Goal: Download file/media

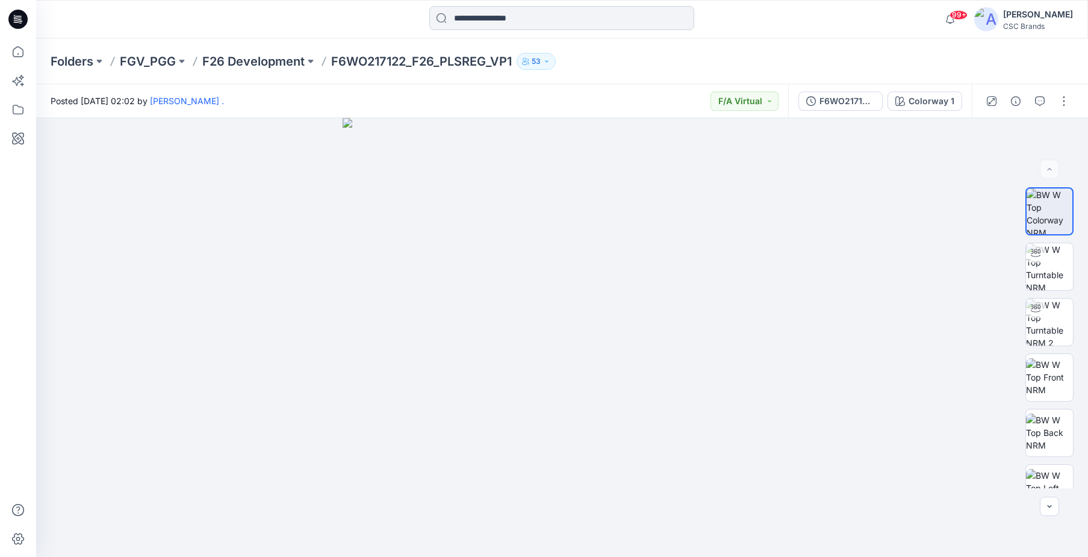
click at [482, 13] on input at bounding box center [561, 18] width 265 height 24
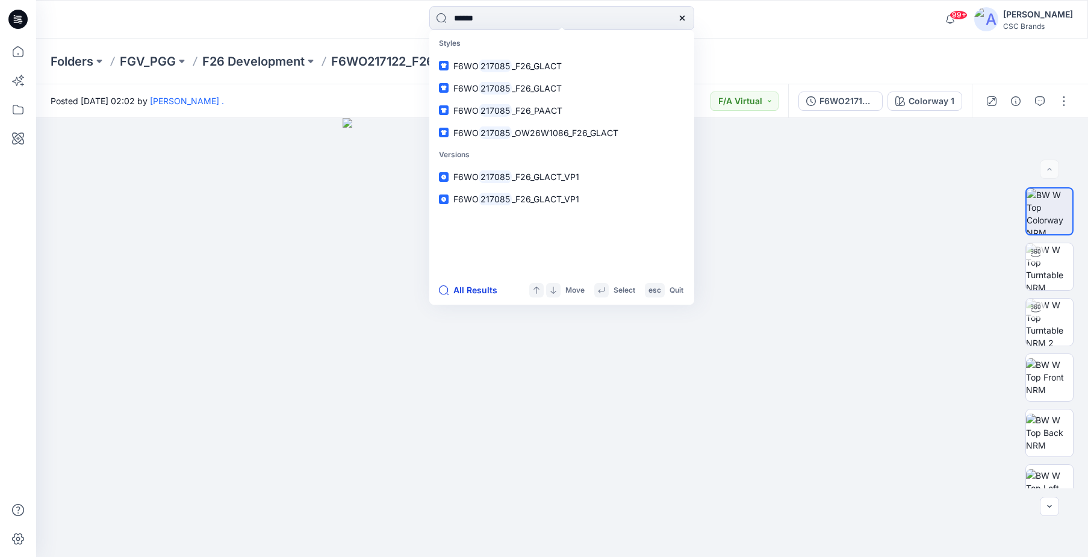
type input "******"
click at [473, 290] on button "All Results" at bounding box center [472, 290] width 66 height 14
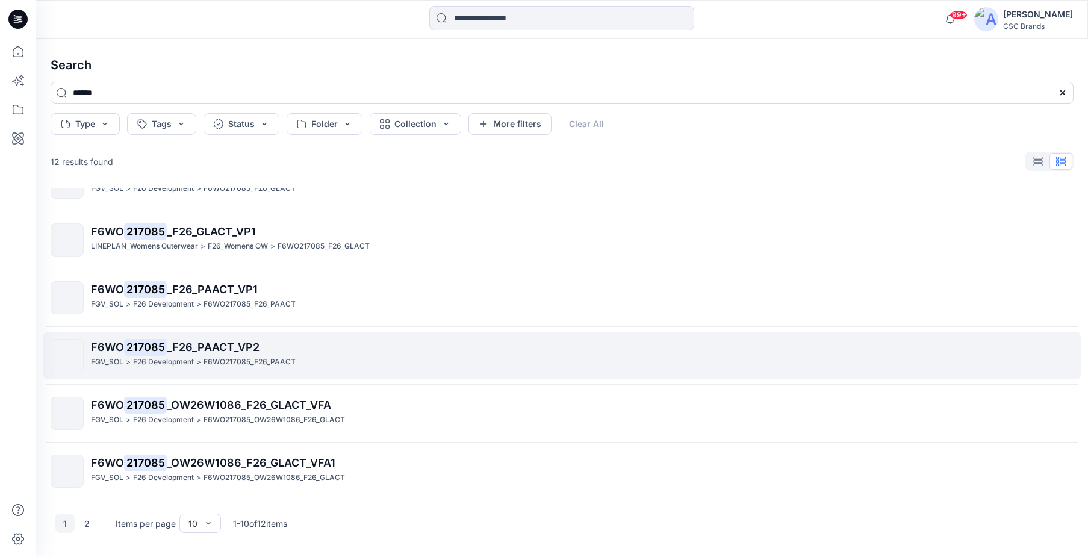
scroll to position [267, 0]
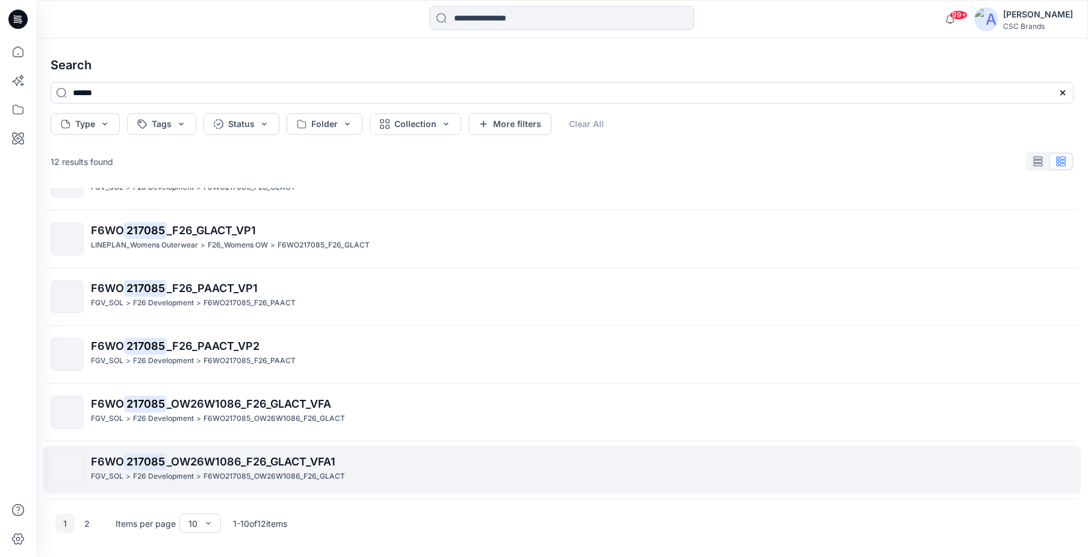
click at [287, 467] on span "_OW26W1086_F26_GLACT_VFA1" at bounding box center [251, 461] width 169 height 13
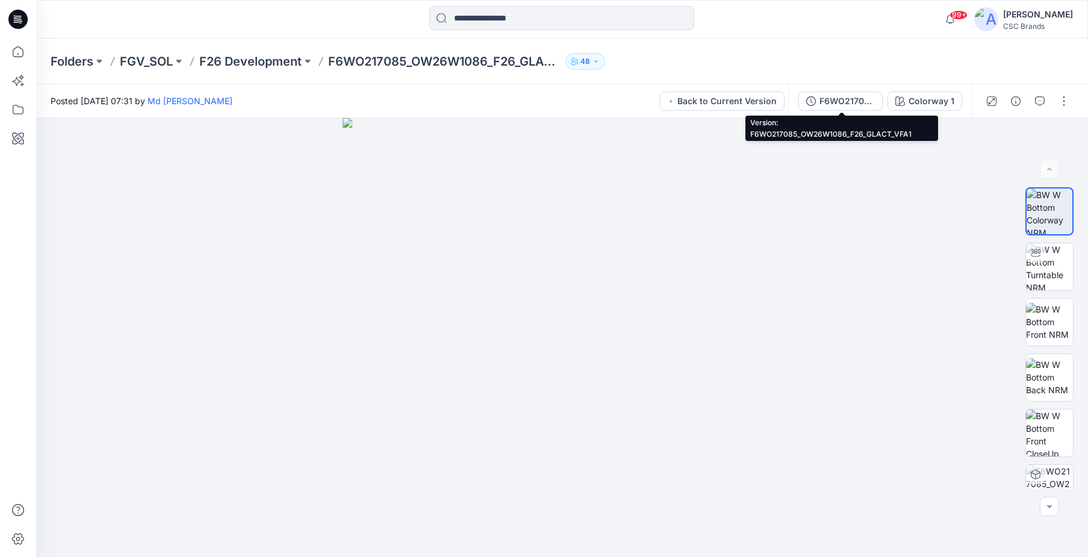
click at [839, 104] on div "F6WO217085_OW26W1086_F26_GLACT_VFA1" at bounding box center [846, 101] width 55 height 13
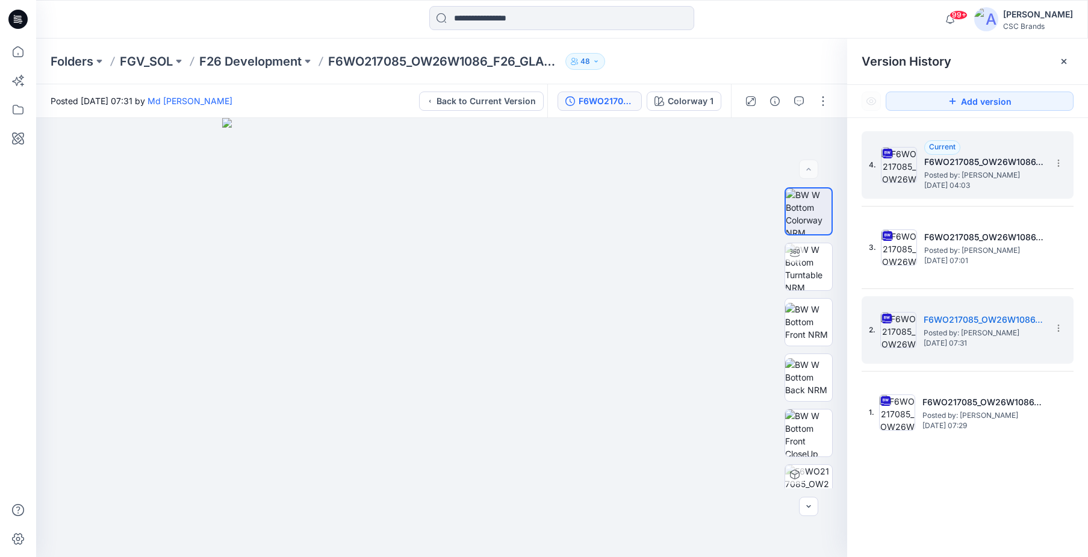
click at [941, 146] on span "Current" at bounding box center [942, 146] width 26 height 9
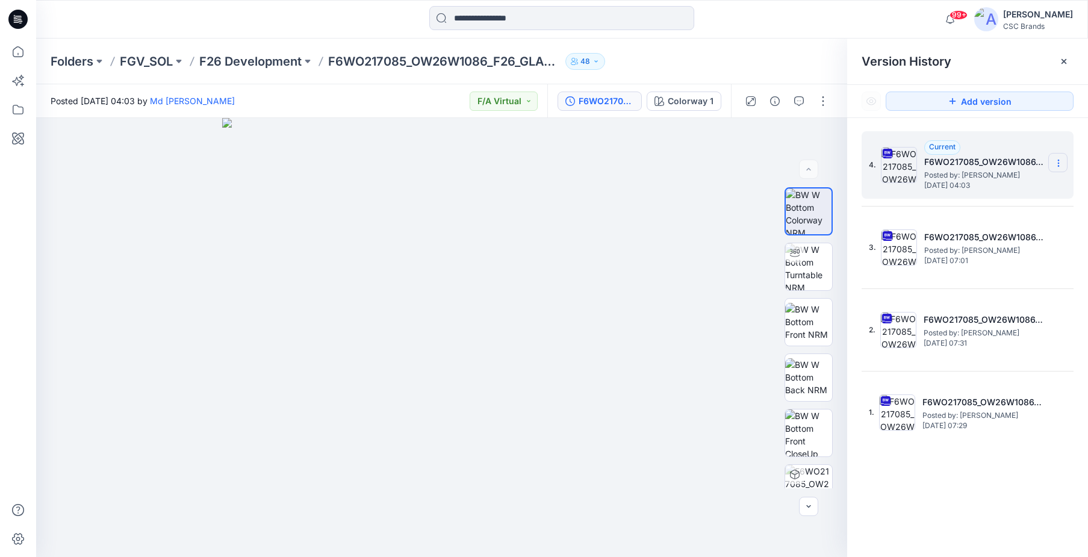
click at [1060, 163] on icon at bounding box center [1059, 163] width 10 height 10
click at [1043, 189] on span "Download Source BW File" at bounding box center [997, 186] width 101 height 14
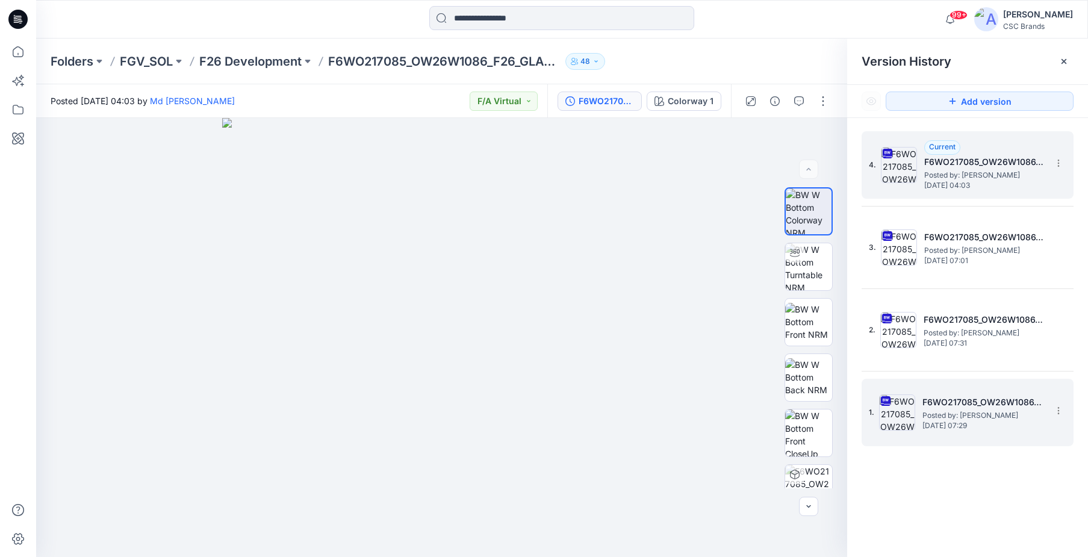
click at [995, 400] on h5 "F6WO217085_OW26W1086_F26_GLACT_VFA" at bounding box center [982, 402] width 120 height 14
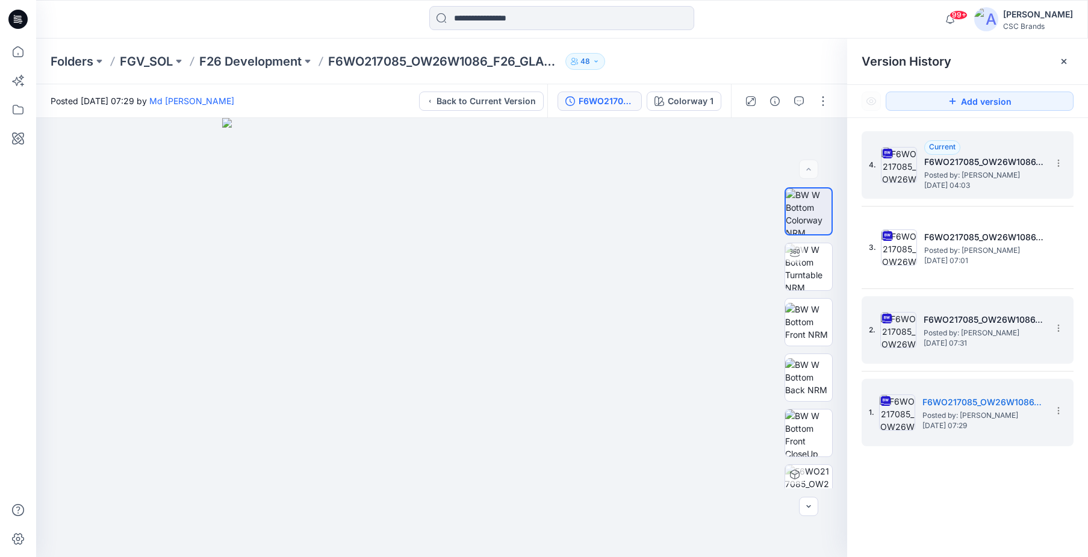
click at [965, 350] on div "2. F6WO217085_OW26W1086_F26_GLACT_VFA1 Posted by: [PERSON_NAME] [DATE] 07:31" at bounding box center [959, 330] width 181 height 58
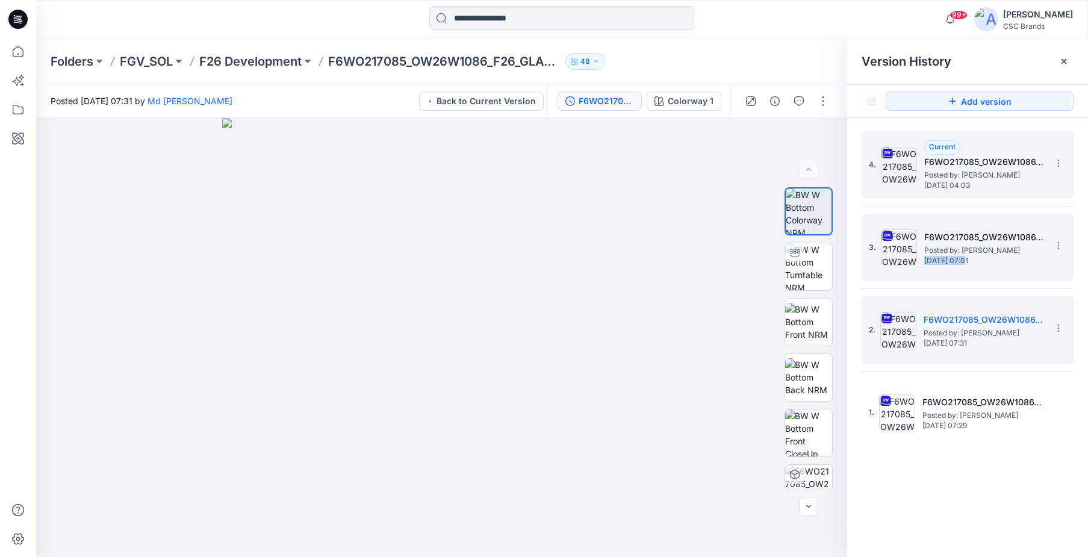
click at [962, 256] on span "[DATE] 07:01" at bounding box center [984, 260] width 120 height 8
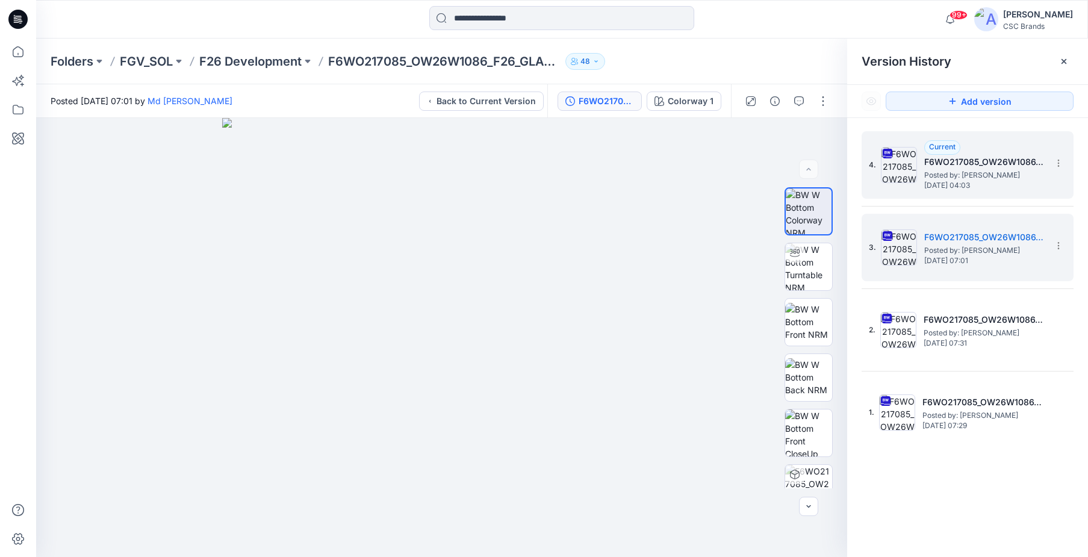
click at [997, 179] on span "Posted by: [PERSON_NAME]" at bounding box center [984, 175] width 120 height 12
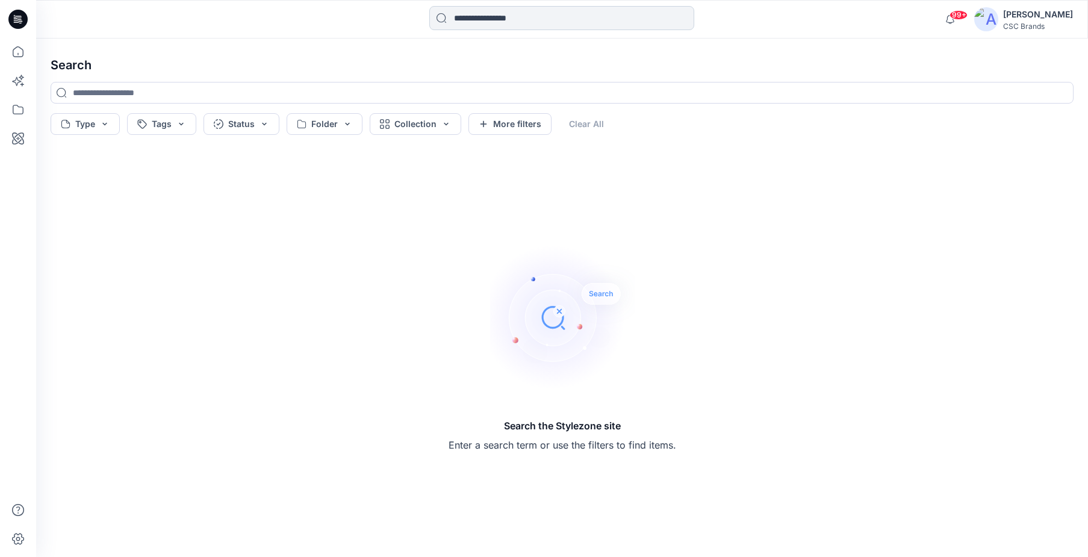
click at [454, 19] on input at bounding box center [561, 18] width 265 height 24
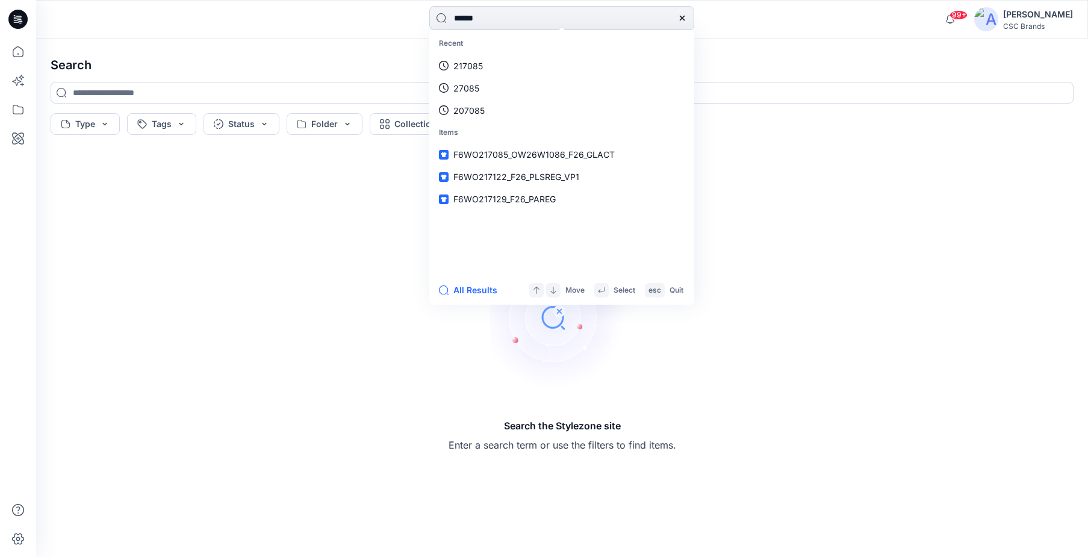
type input "******"
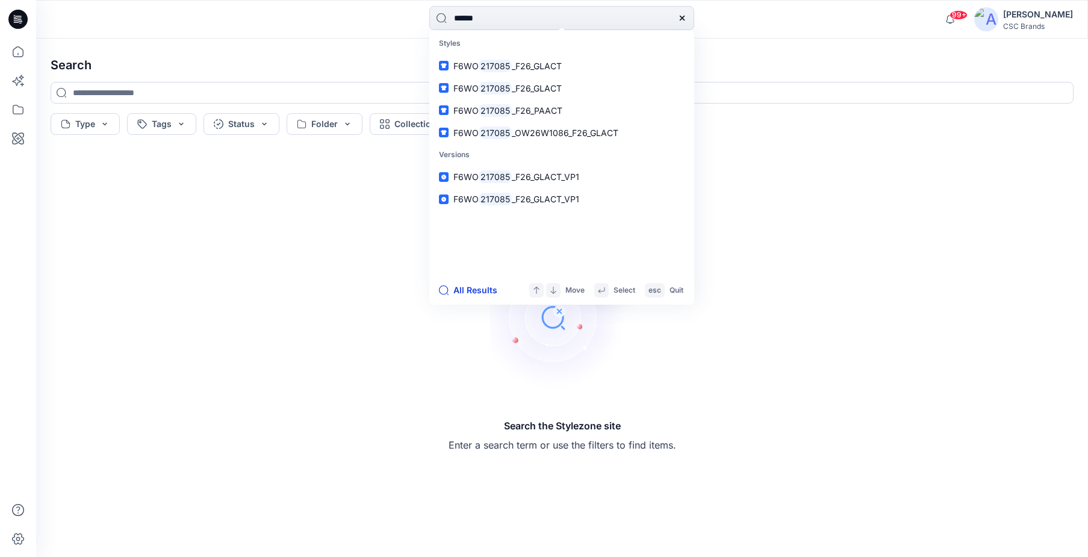
click at [481, 288] on button "All Results" at bounding box center [472, 290] width 66 height 14
type input "******"
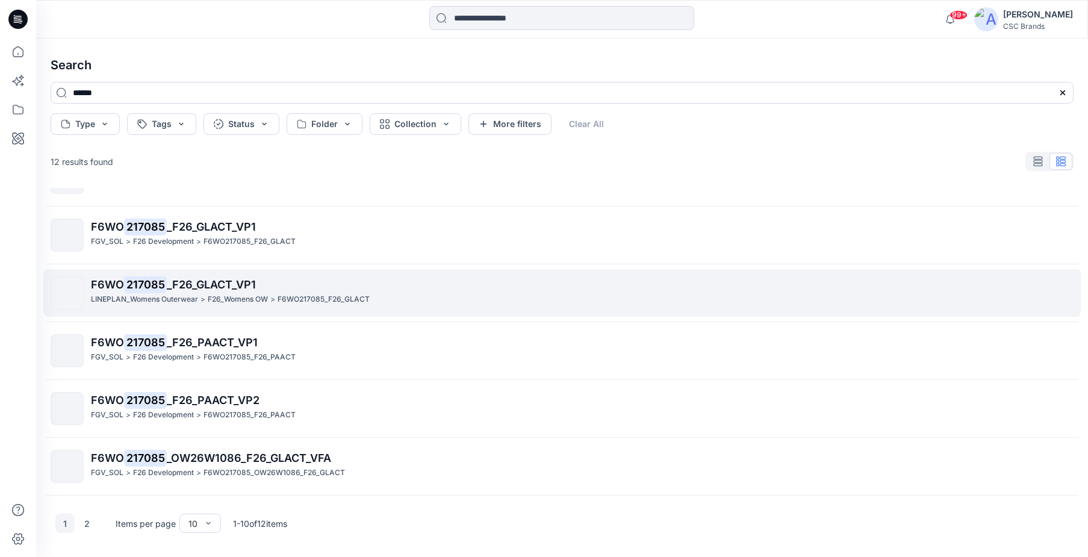
scroll to position [212, 0]
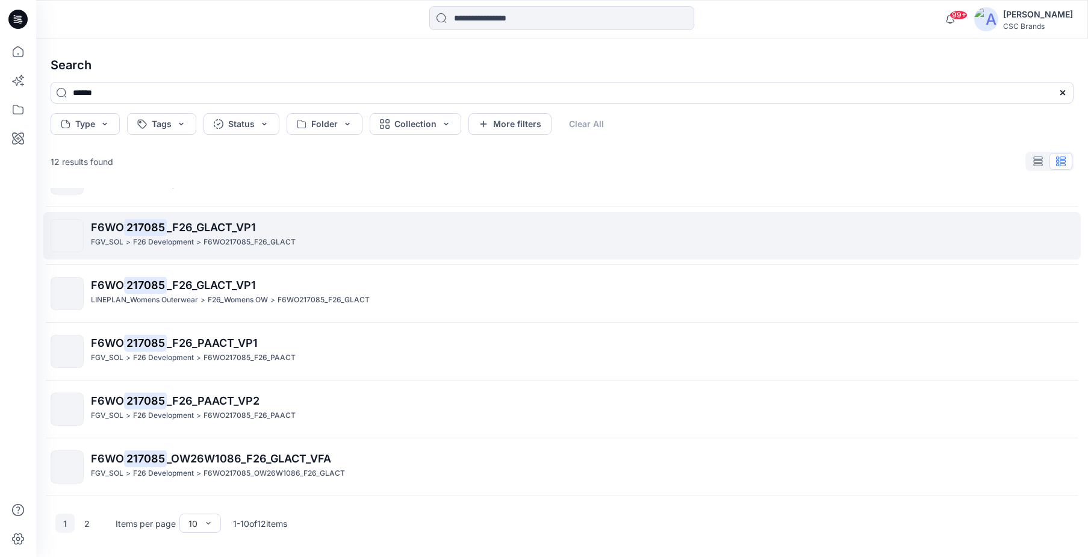
click at [266, 244] on p "F6WO217085_F26_GLACT" at bounding box center [250, 242] width 92 height 13
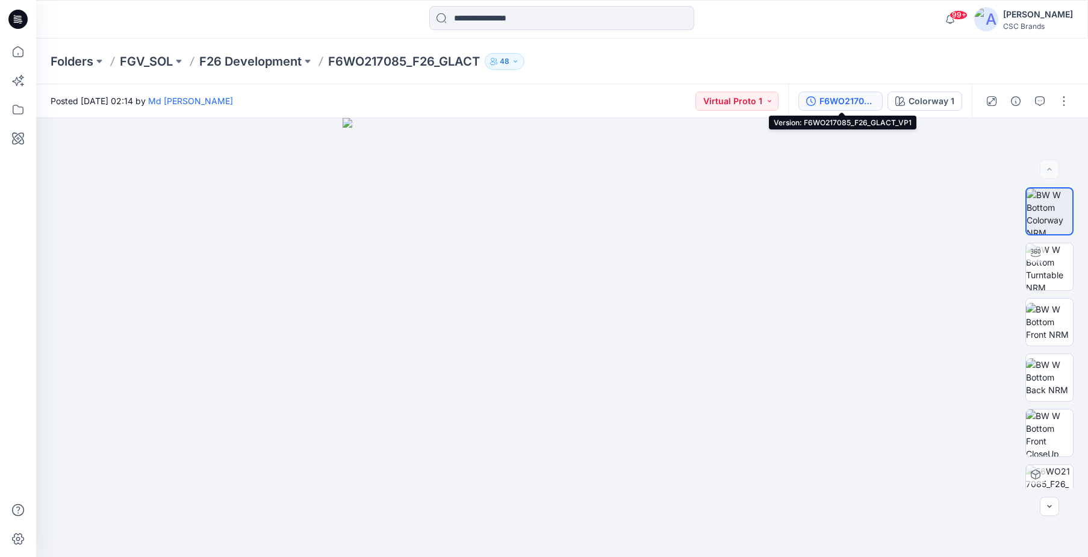
click at [835, 96] on div "F6WO217085_F26_GLACT_VP1" at bounding box center [846, 101] width 55 height 13
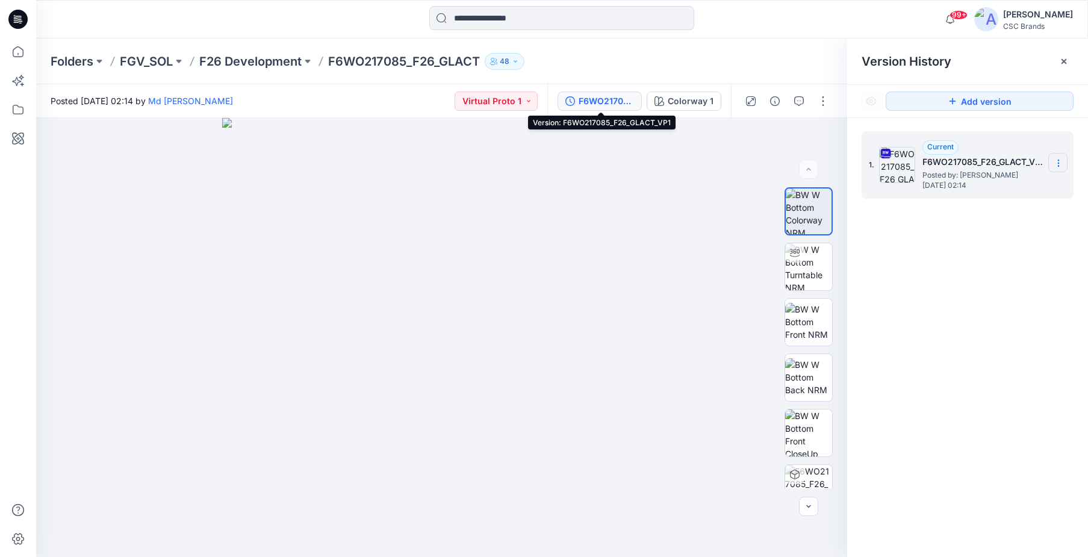
click at [1051, 163] on section at bounding box center [1057, 162] width 19 height 19
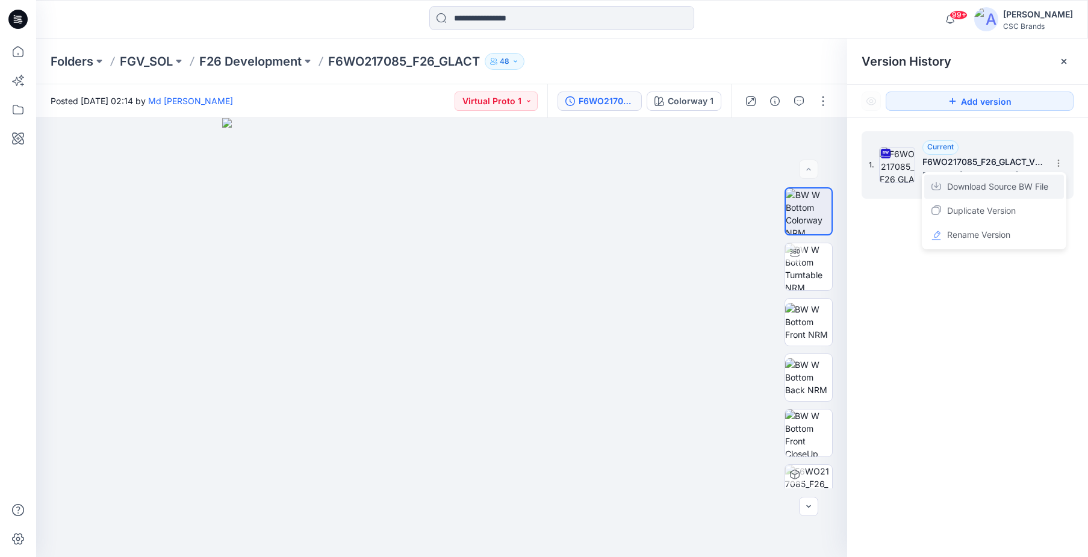
click at [1031, 185] on span "Download Source BW File" at bounding box center [997, 186] width 101 height 14
